Goal: Find specific page/section

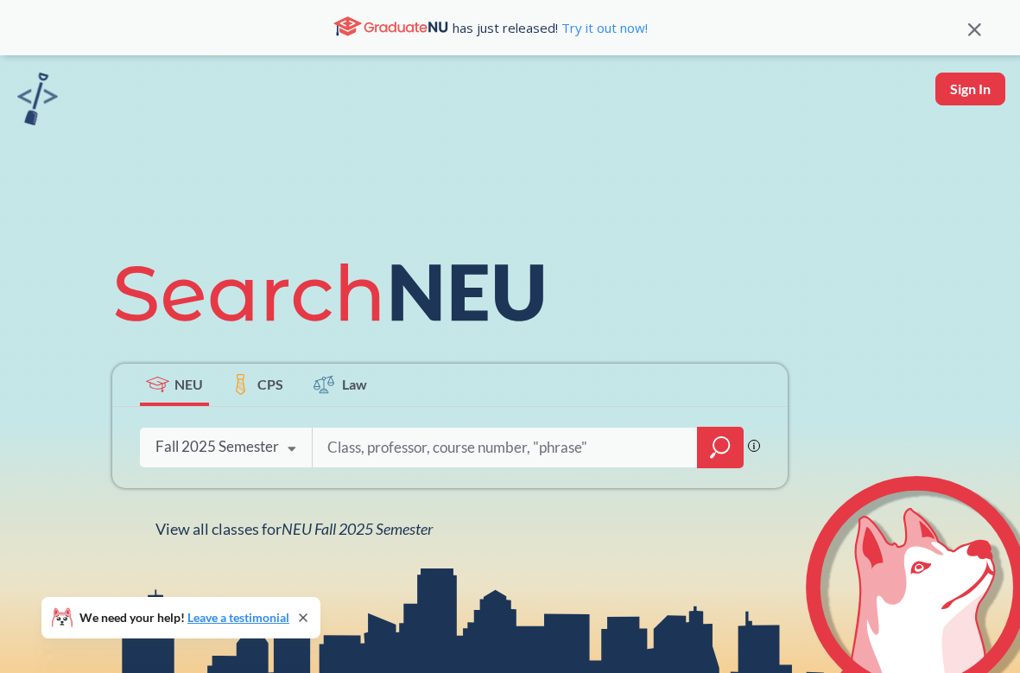
click at [257, 446] on div "Fall 2025 Semester" at bounding box center [218, 446] width 124 height 19
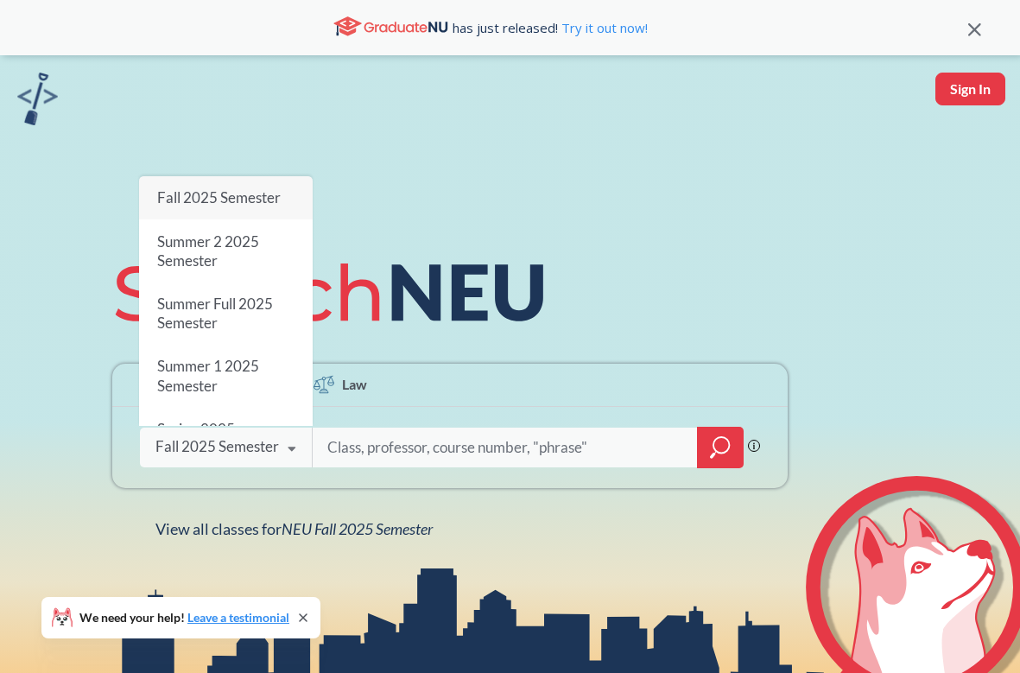
click at [235, 198] on span "Fall 2025 Semester" at bounding box center [219, 197] width 124 height 18
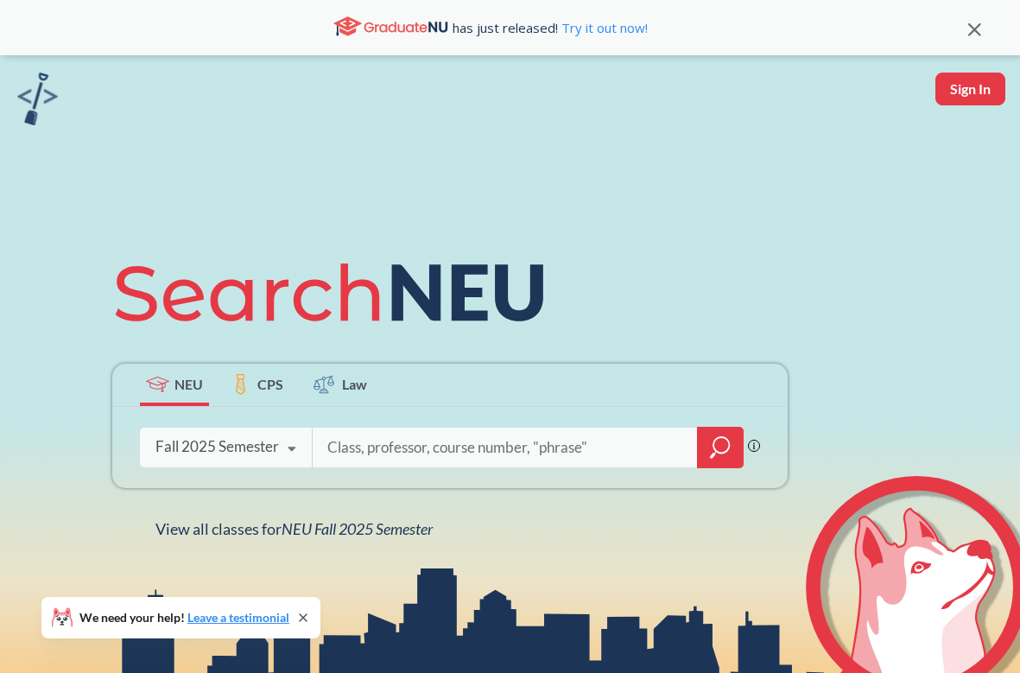
click at [273, 392] on span "CPS" at bounding box center [270, 384] width 26 height 20
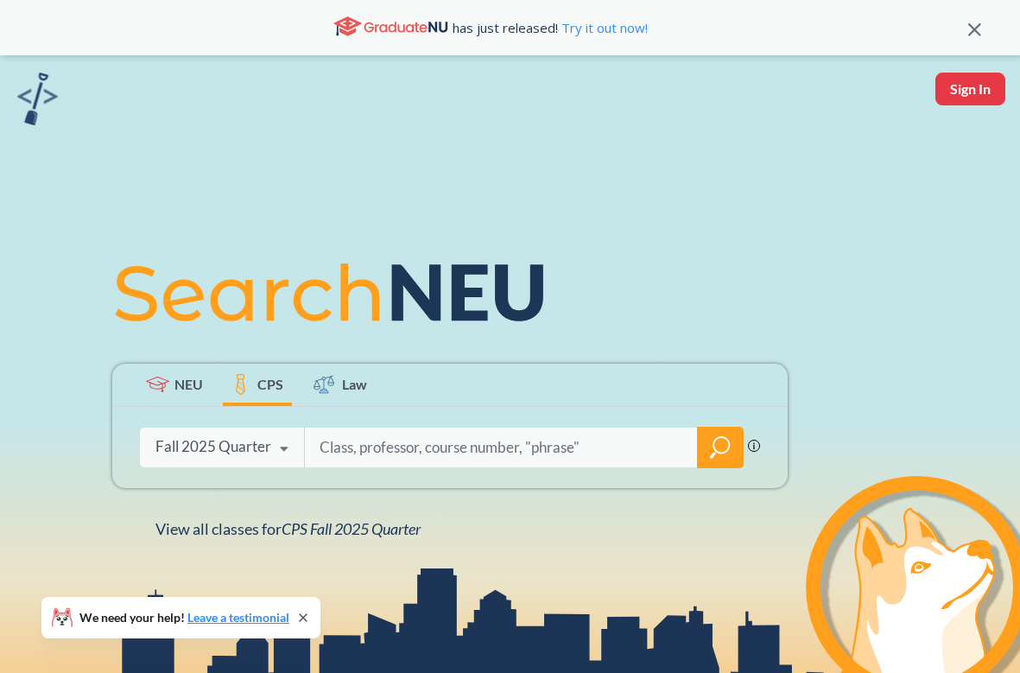
click at [379, 441] on input "search" at bounding box center [501, 447] width 367 height 36
type input "bio"
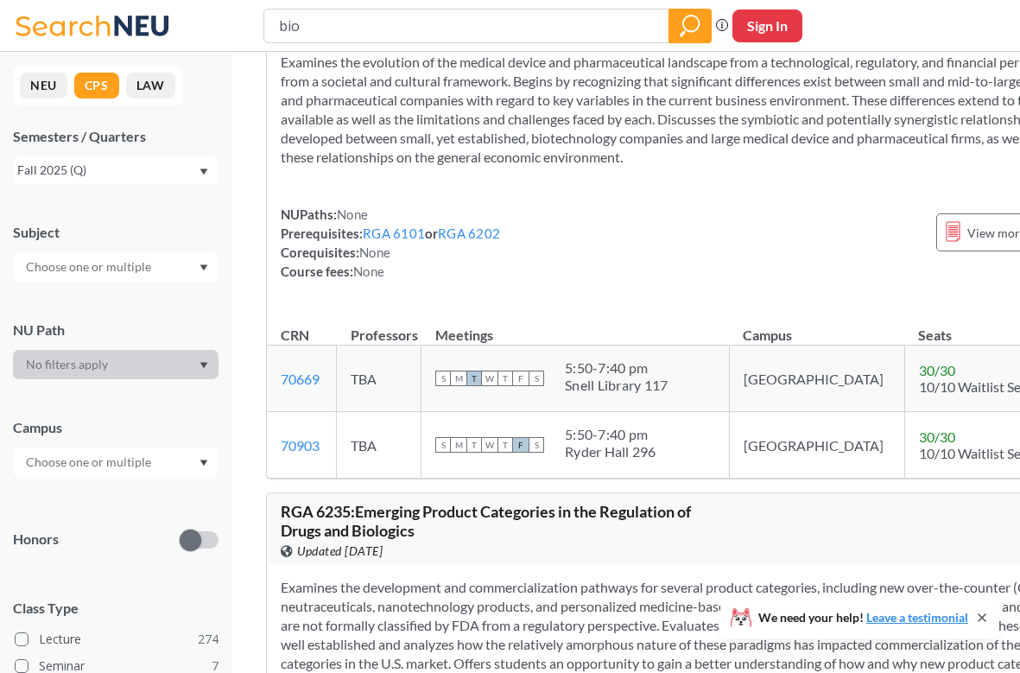
scroll to position [124, 0]
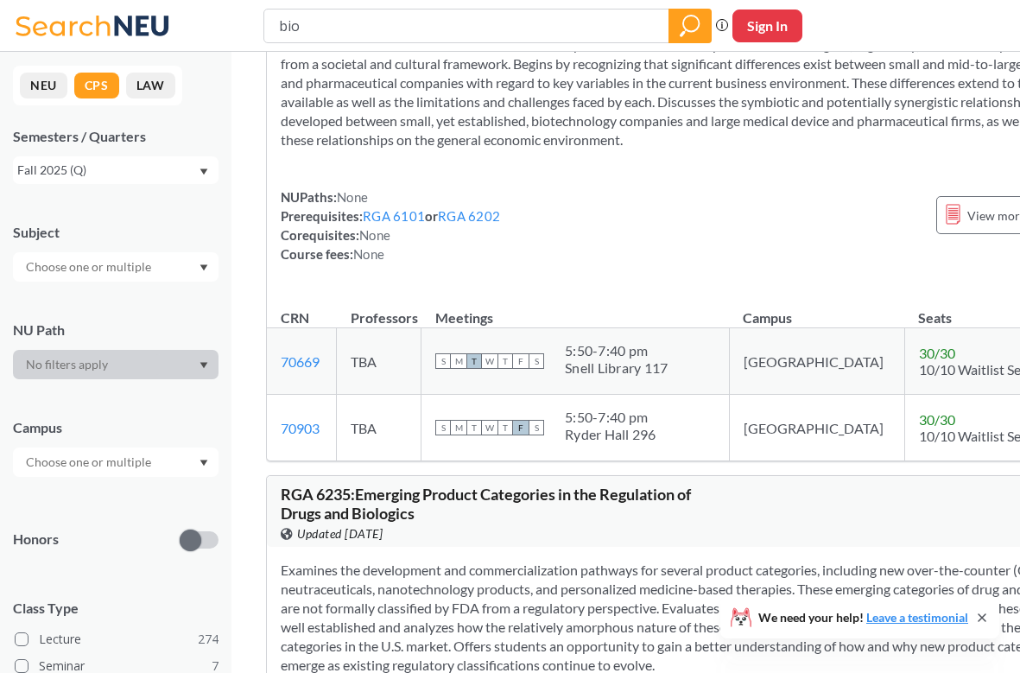
click at [149, 263] on input "text" at bounding box center [89, 267] width 145 height 21
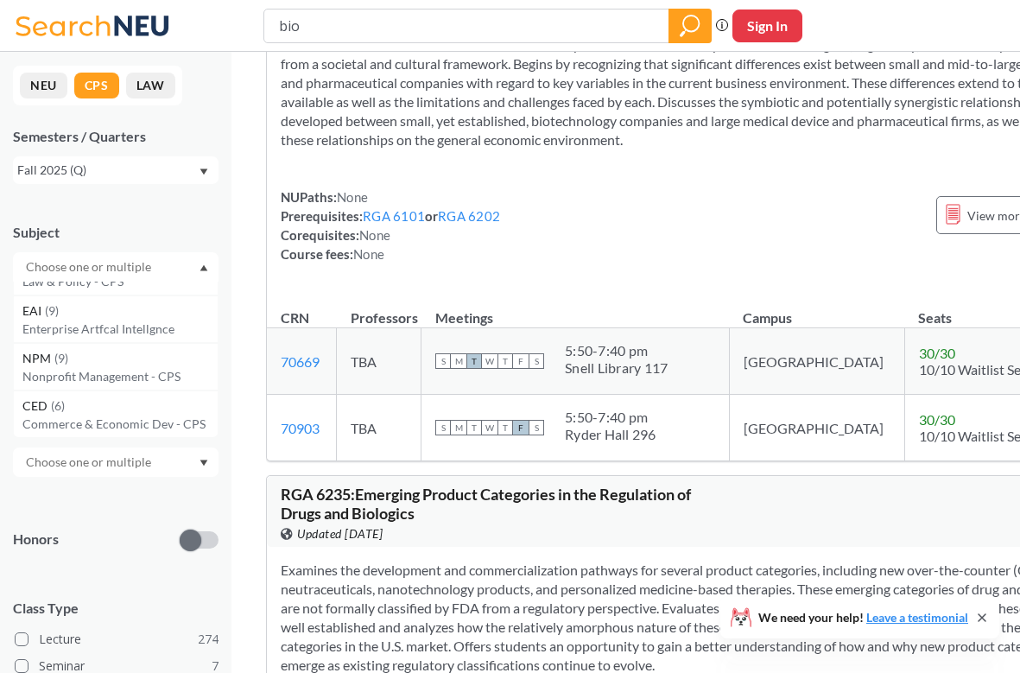
scroll to position [0, 0]
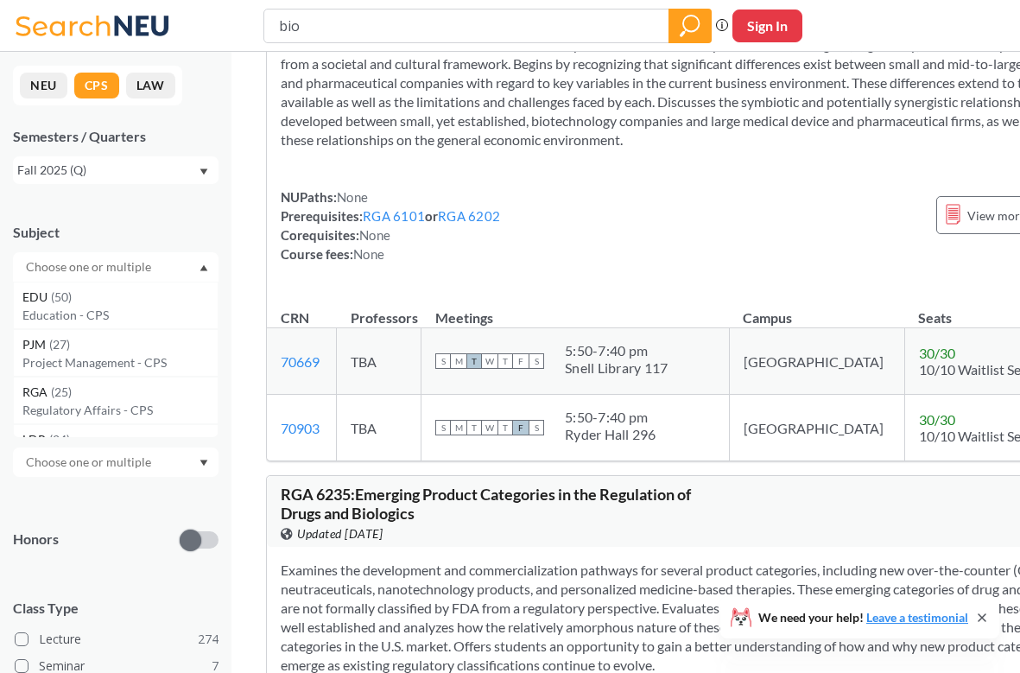
click at [228, 500] on div "NEU CPS LAW Semesters / Quarters Fall 2025 (Q) Subject EDU ( 50 ) Education - C…" at bounding box center [116, 362] width 232 height 621
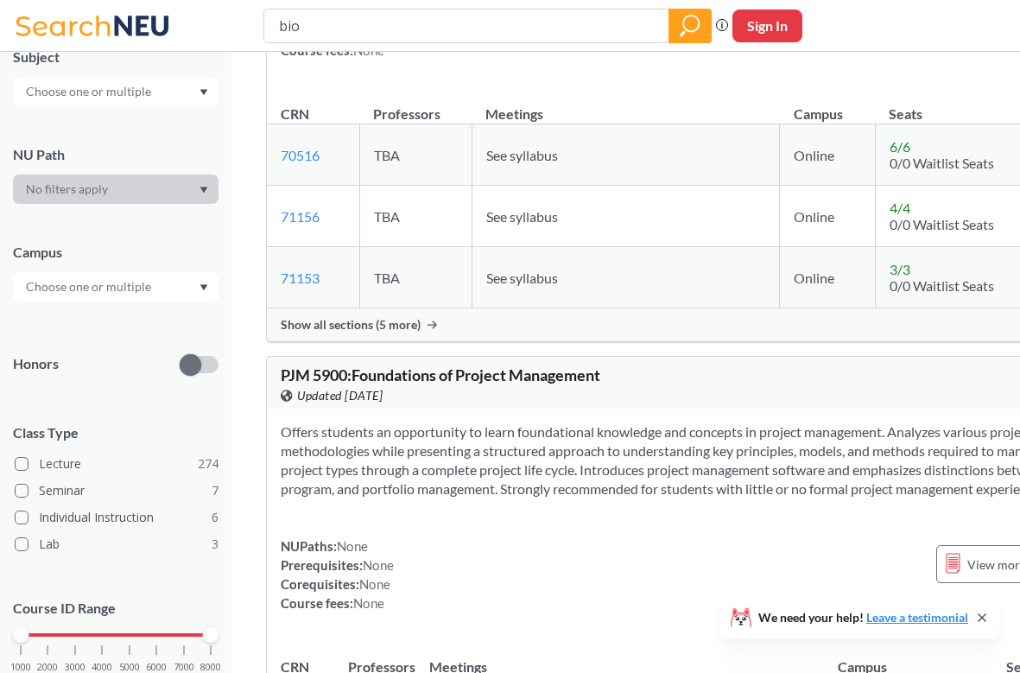
scroll to position [1690, 0]
